Goal: Navigation & Orientation: Go to known website

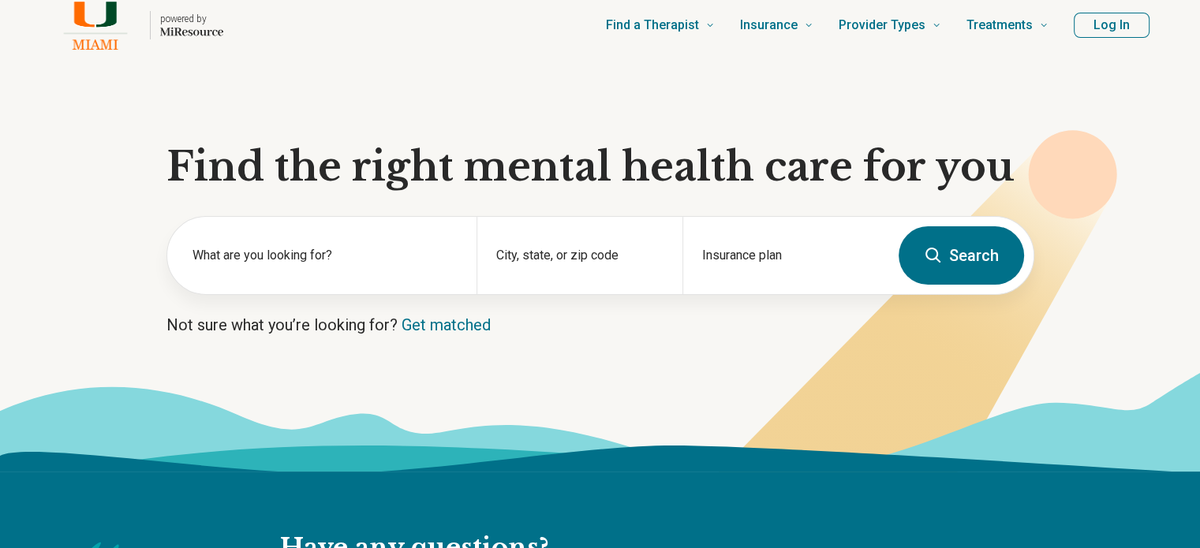
click at [347, 258] on label "What are you looking for?" at bounding box center [325, 255] width 265 height 19
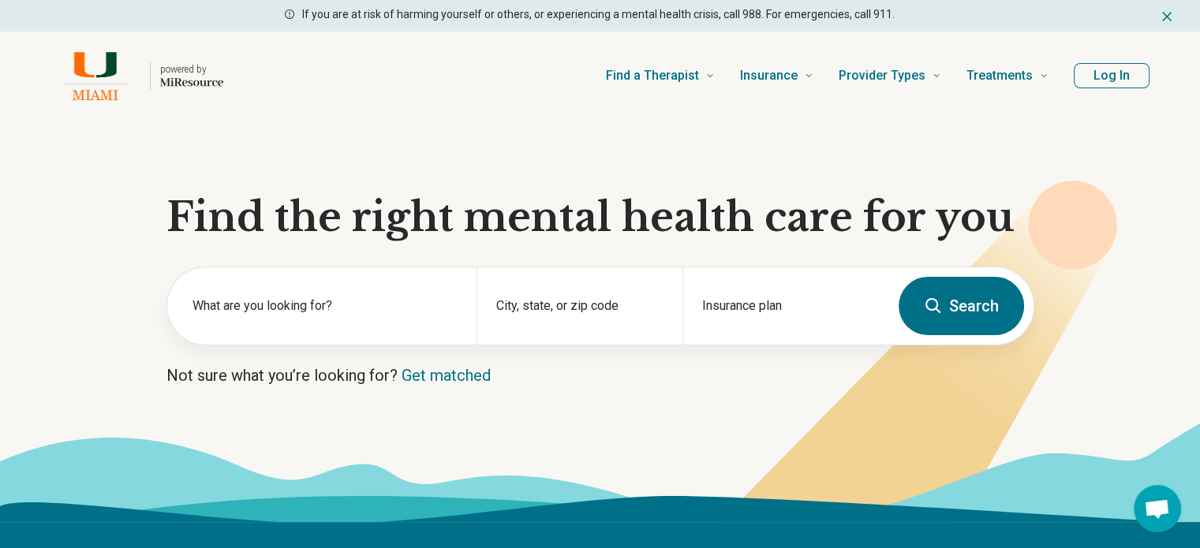
click at [1097, 79] on button "Log In" at bounding box center [1112, 75] width 76 height 25
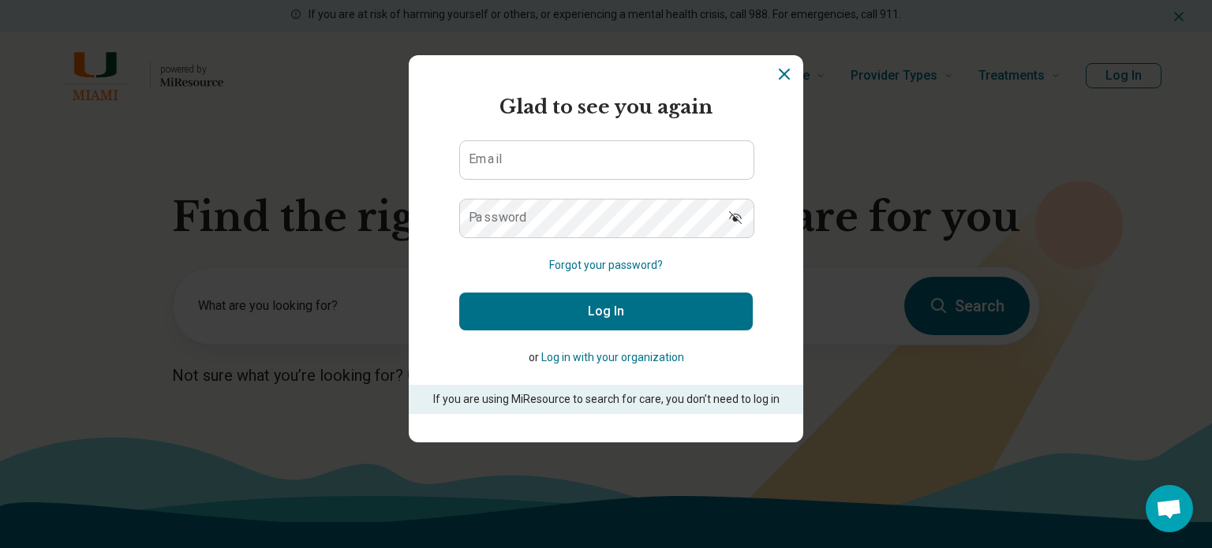
click at [541, 398] on p "If you are using MiResource to search for care, you don’t need to log in" at bounding box center [606, 399] width 350 height 17
copy p "MiResource"
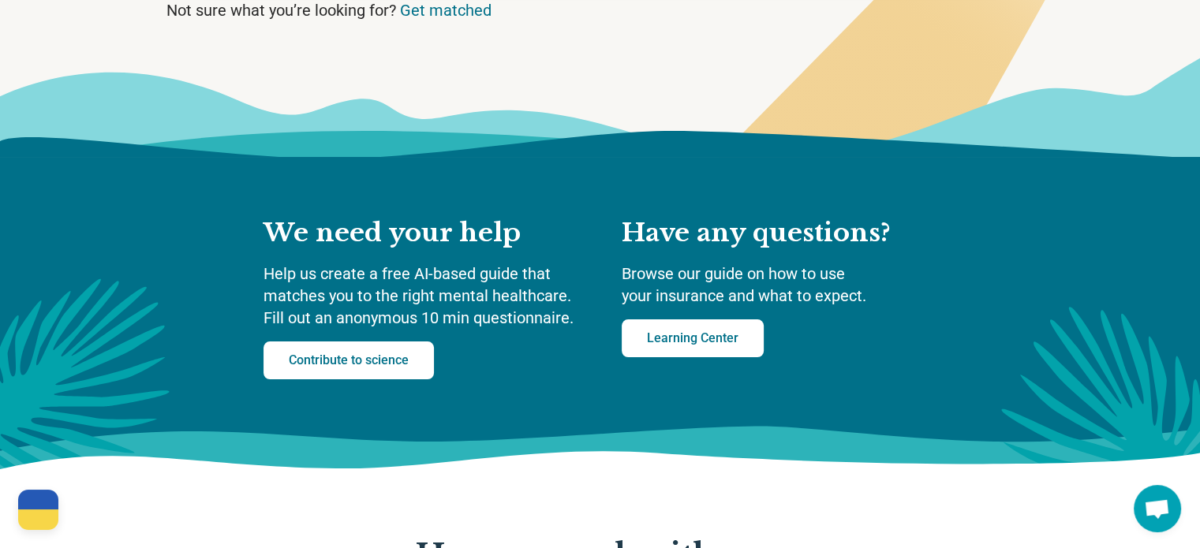
scroll to position [420, 0]
